Goal: Task Accomplishment & Management: Manage account settings

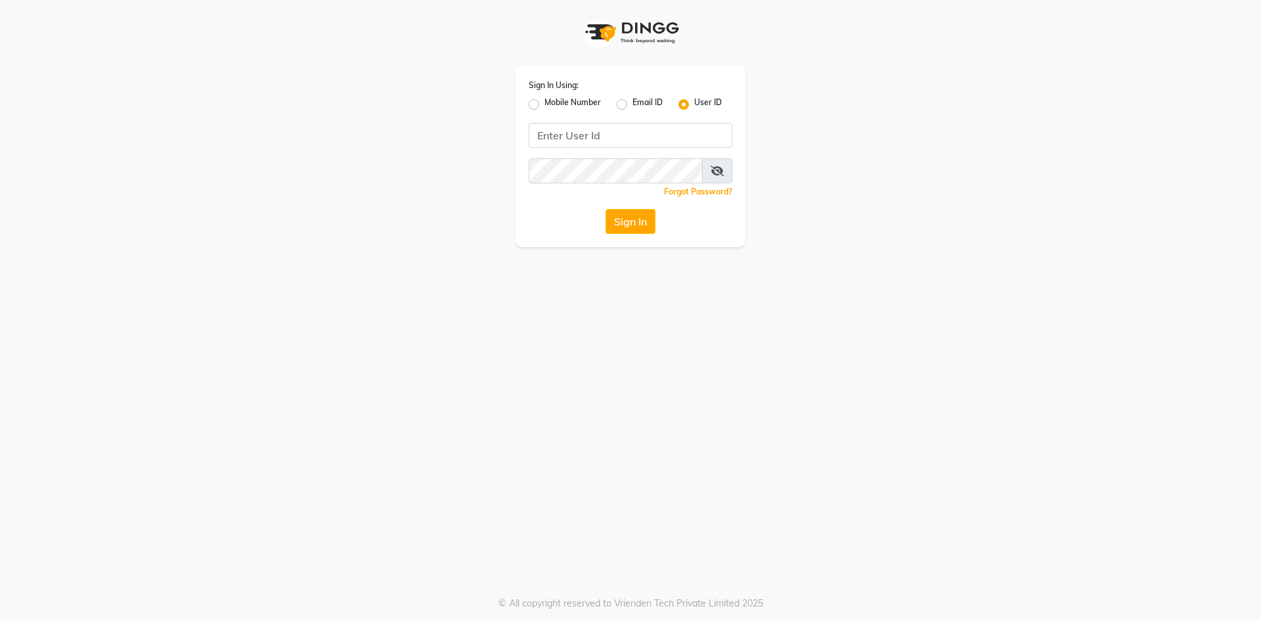
click at [545, 104] on label "Mobile Number" at bounding box center [573, 105] width 56 height 16
click at [545, 104] on input "Mobile Number" at bounding box center [549, 101] width 9 height 9
radio input "true"
radio input "false"
click at [622, 139] on input "Username" at bounding box center [653, 135] width 160 height 25
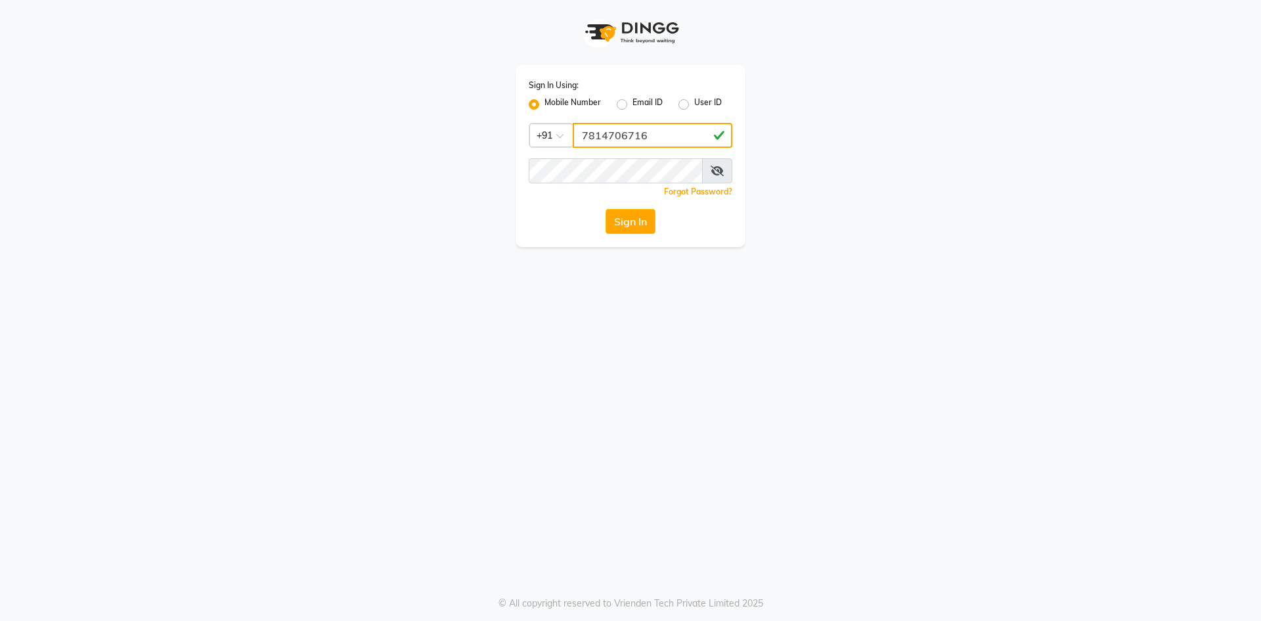
type input "7814706716"
click at [606, 209] on button "Sign In" at bounding box center [631, 221] width 50 height 25
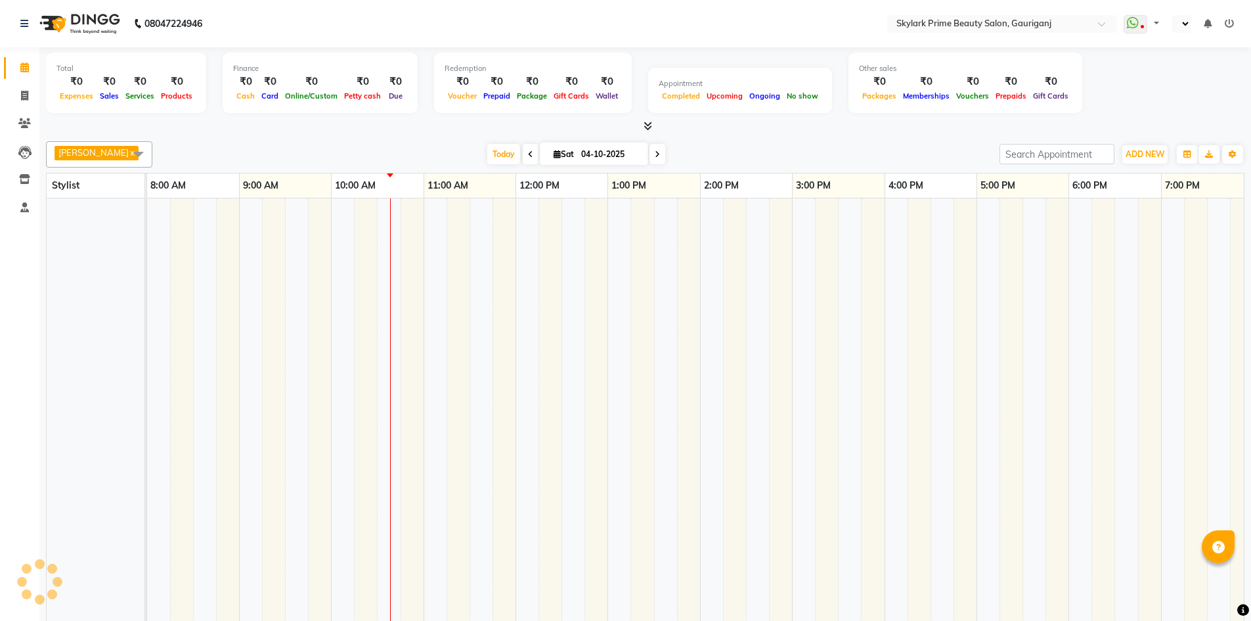
select select "en"
